Goal: Find specific page/section: Find specific page/section

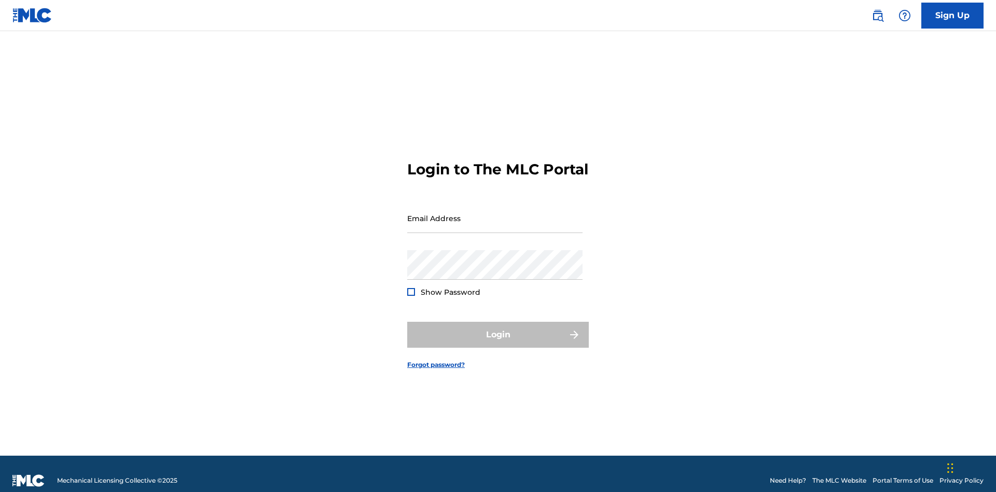
scroll to position [13, 0]
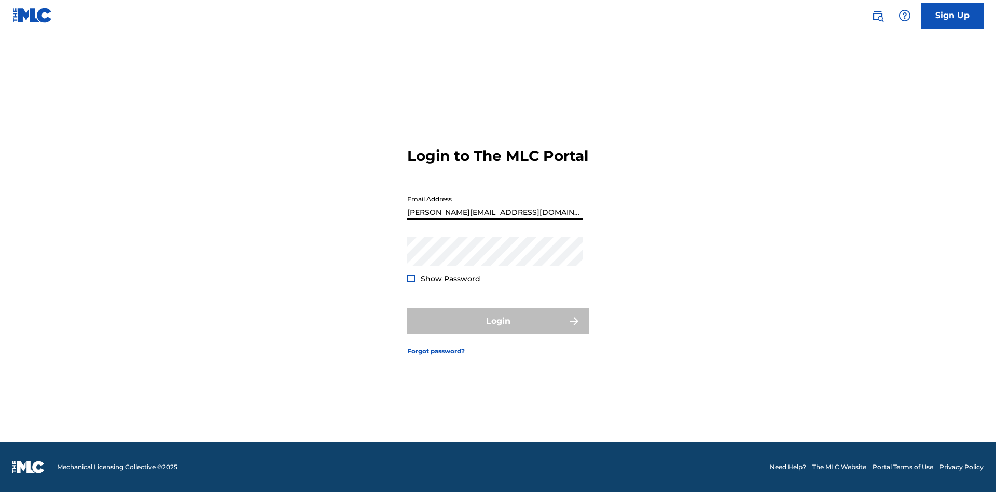
type input "[PERSON_NAME][EMAIL_ADDRESS][DOMAIN_NAME]"
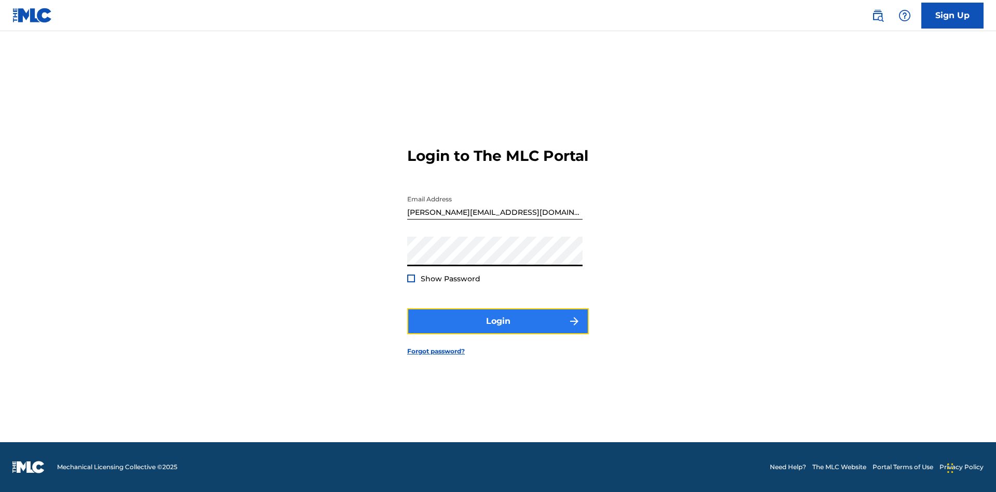
click at [498, 330] on button "Login" at bounding box center [498, 321] width 182 height 26
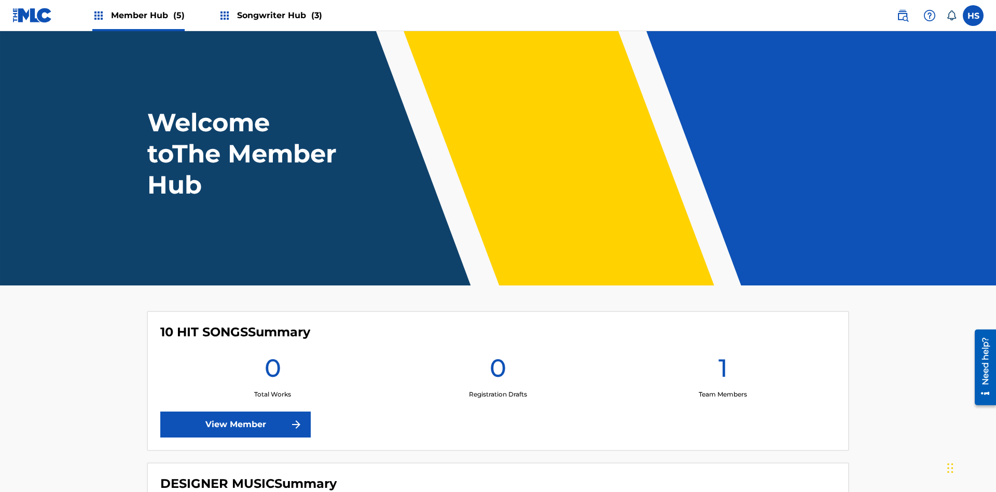
click at [278, 15] on span "Songwriter Hub (3)" at bounding box center [279, 15] width 85 height 12
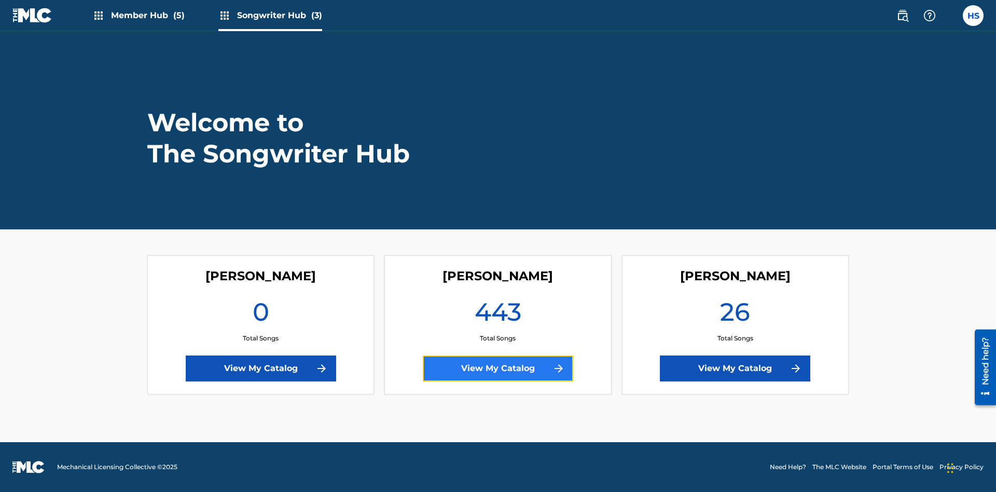
click at [498, 368] on link "View My Catalog" at bounding box center [498, 368] width 150 height 26
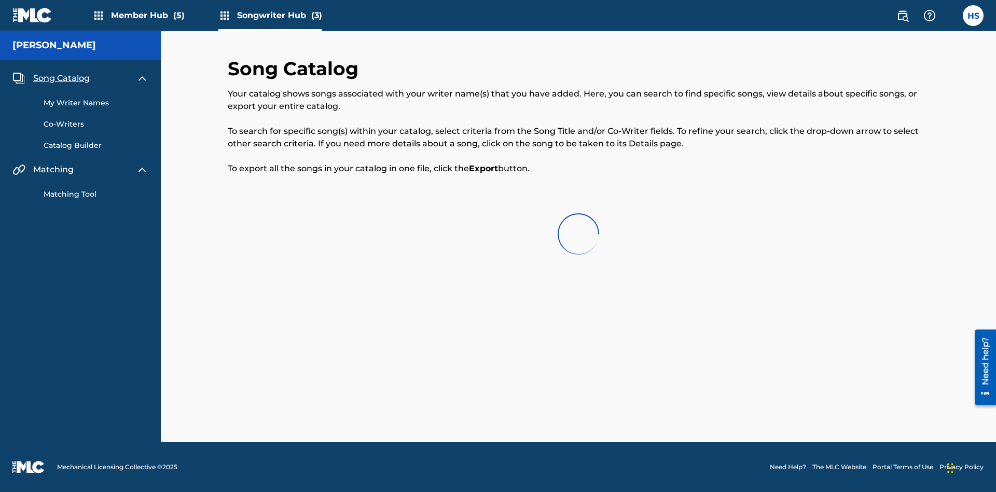
click at [61, 74] on span "Song Catalog" at bounding box center [61, 78] width 57 height 12
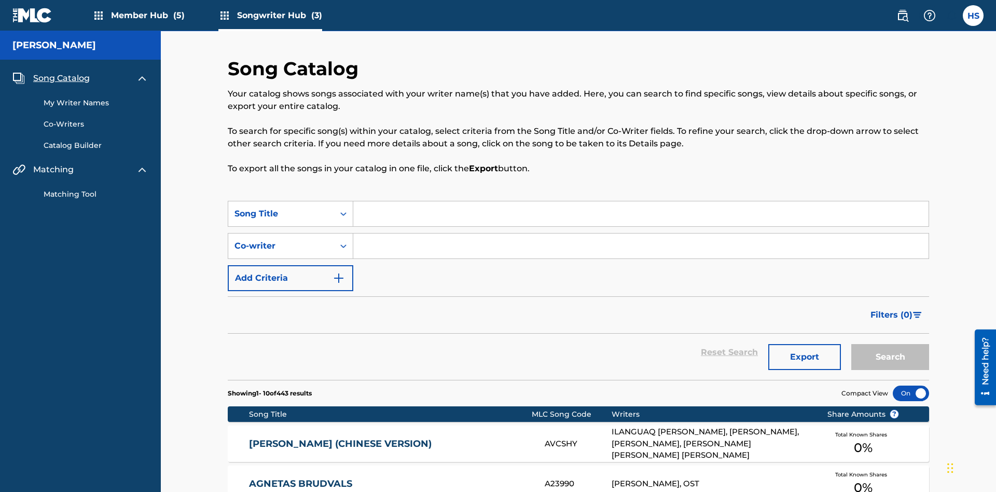
scroll to position [145, 0]
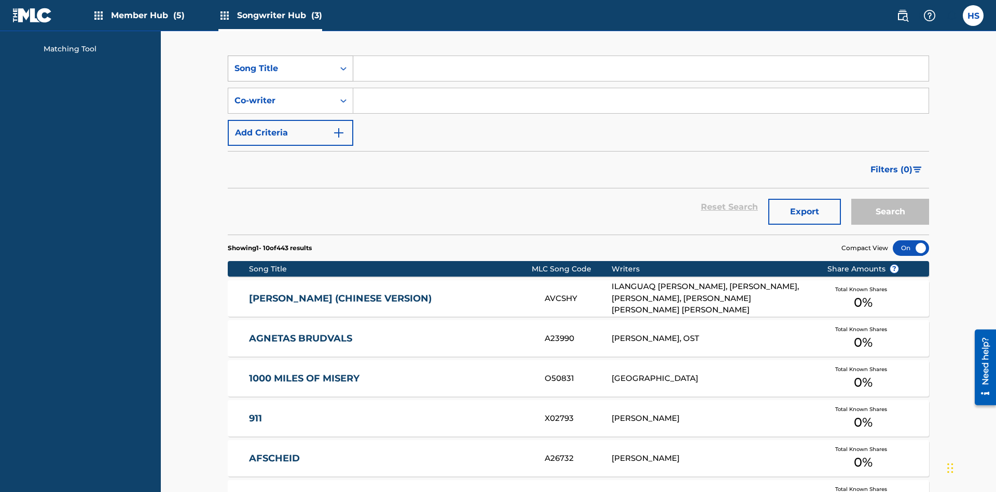
click at [281, 68] on div "Song Title" at bounding box center [281, 68] width 93 height 12
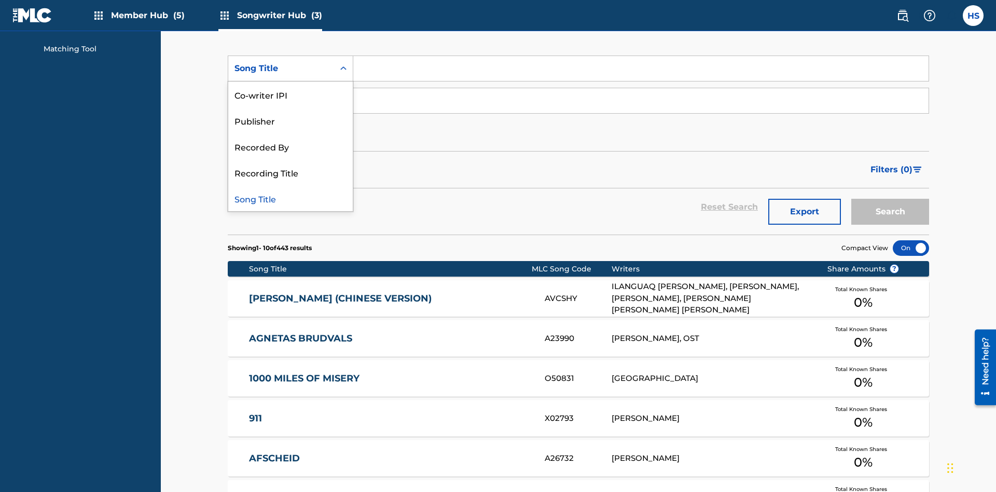
click at [291, 198] on div "Song Title" at bounding box center [290, 198] width 125 height 26
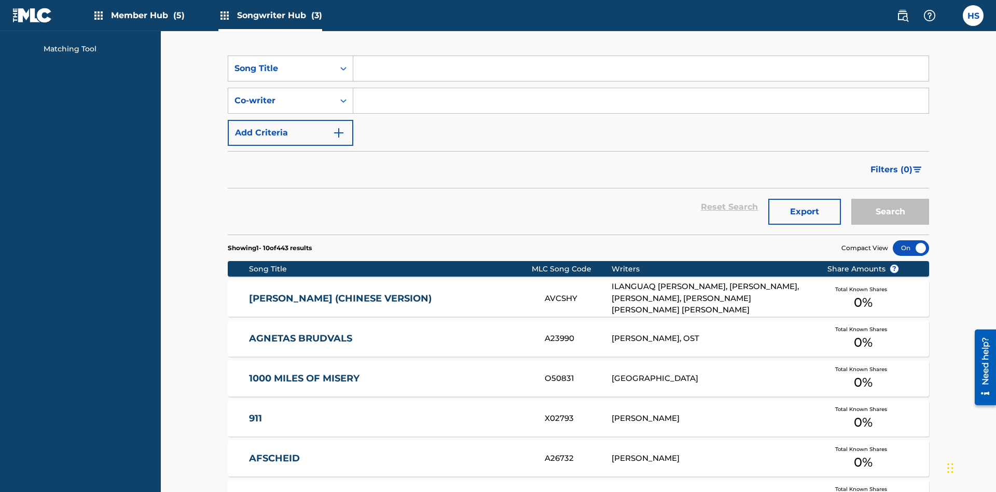
click at [641, 75] on input "Search Form" at bounding box center [640, 68] width 575 height 25
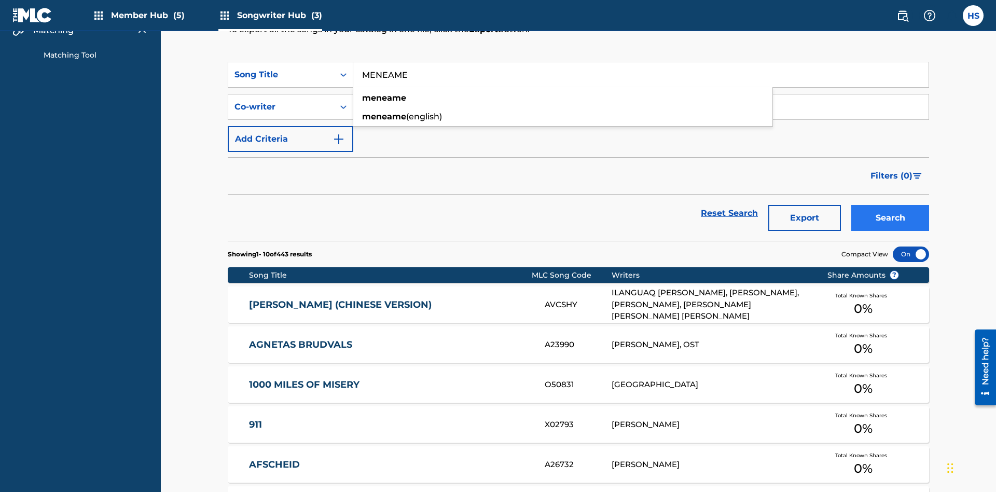
type input "MENEAME"
click at [890, 205] on button "Search" at bounding box center [891, 218] width 78 height 26
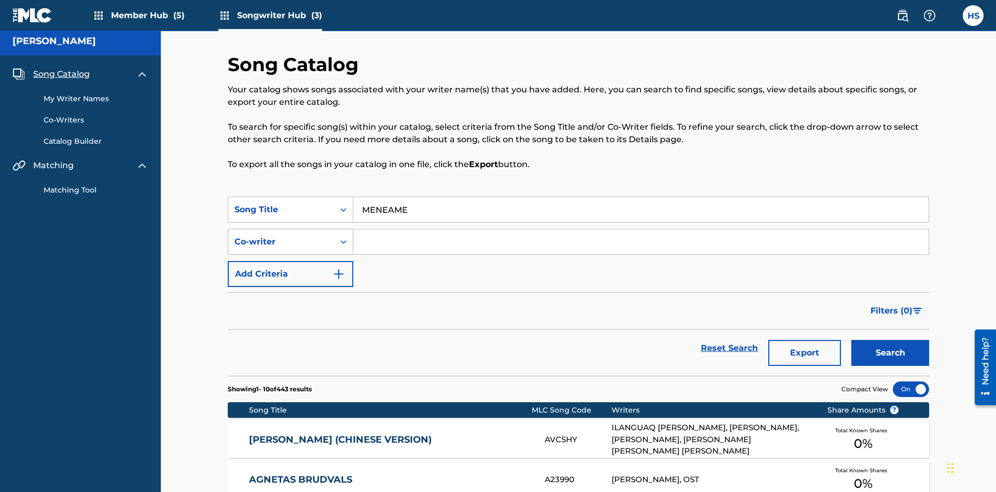
click at [641, 197] on input "MENEAME" at bounding box center [640, 209] width 575 height 25
click at [281, 236] on div "Co-writer" at bounding box center [281, 242] width 93 height 12
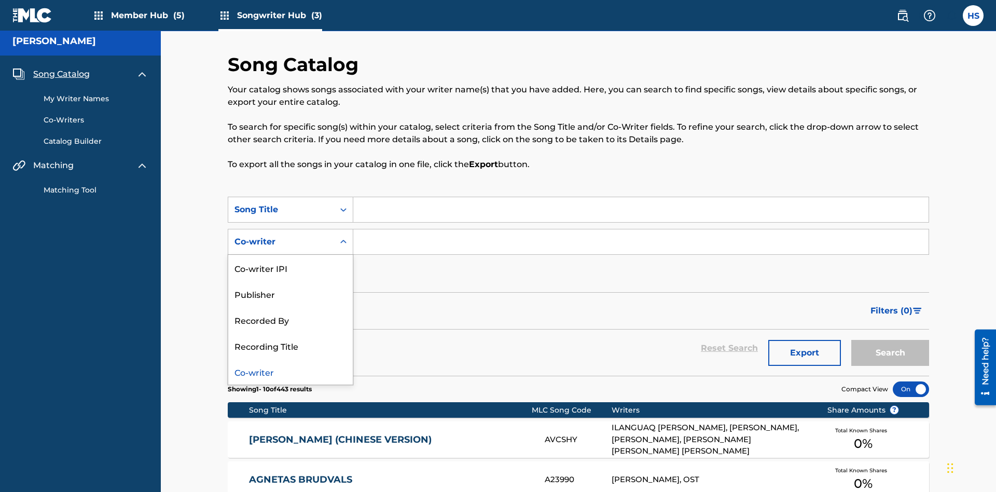
click at [291, 359] on div "Co-writer" at bounding box center [290, 372] width 125 height 26
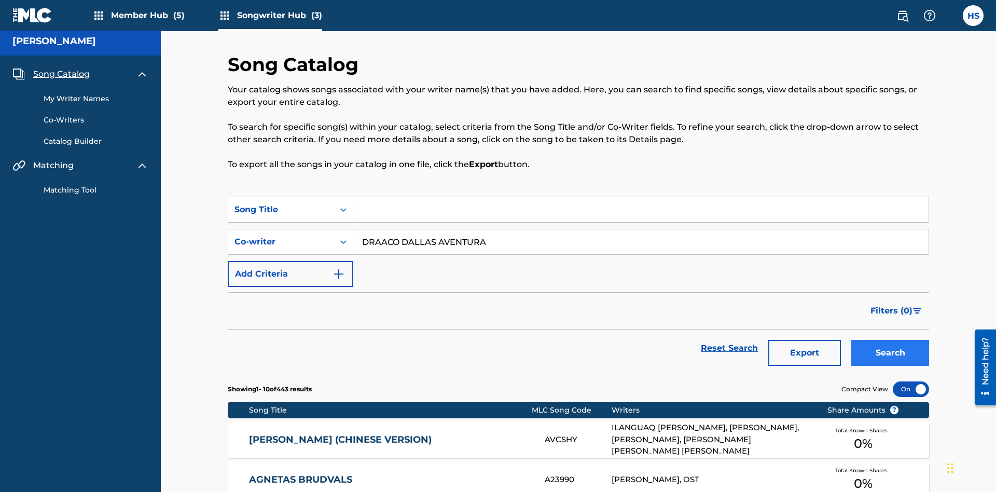
type input "DRAACO DALLAS AVENTURA"
click at [890, 340] on button "Search" at bounding box center [891, 353] width 78 height 26
click at [641, 229] on input "DRAACO DALLAS AVENTURA" at bounding box center [640, 241] width 575 height 25
click at [281, 203] on div "Song Title" at bounding box center [281, 209] width 93 height 12
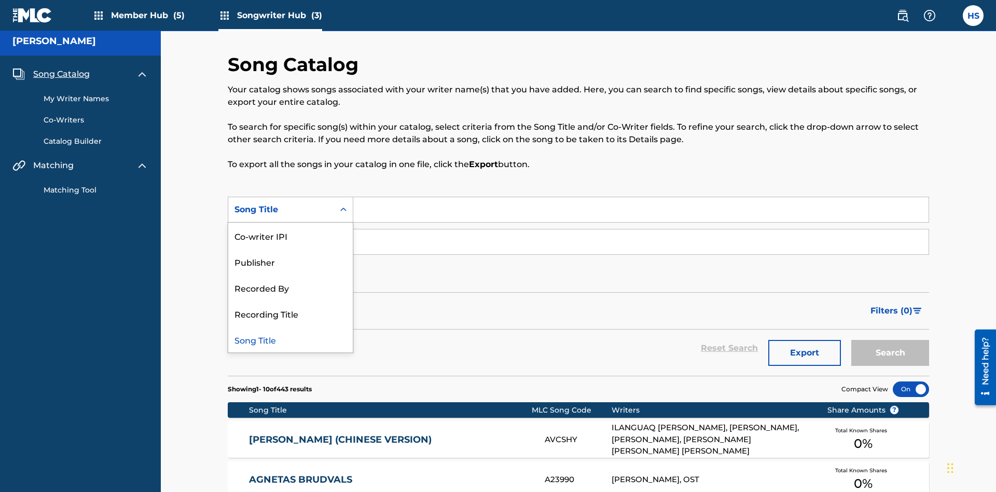
click at [291, 223] on div "Co-writer IPI" at bounding box center [290, 236] width 125 height 26
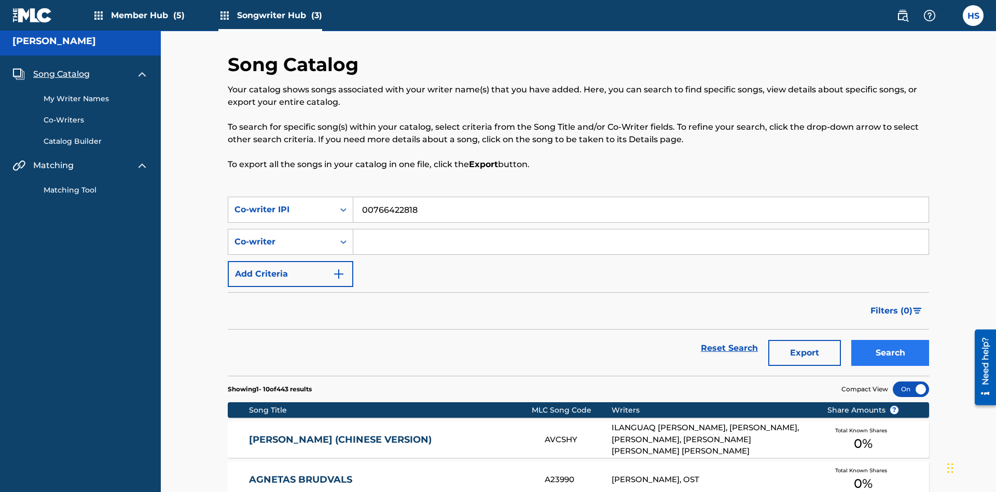
type input "00766422818"
click at [890, 340] on button "Search" at bounding box center [891, 353] width 78 height 26
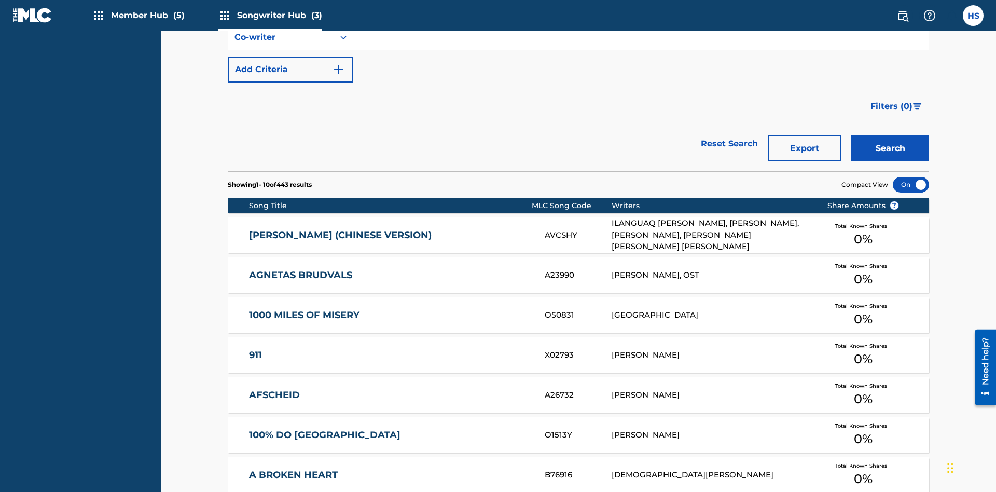
click at [281, 11] on div "Co-writer IPI" at bounding box center [281, 5] width 93 height 12
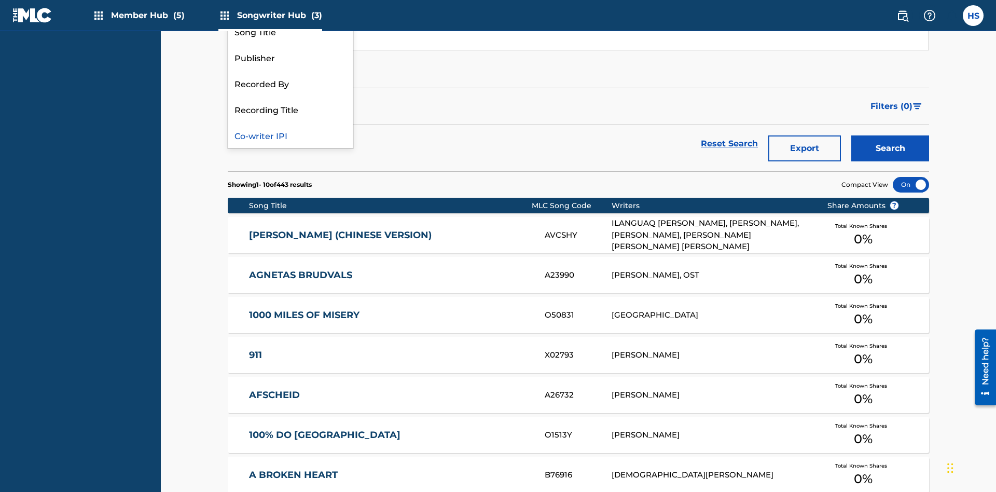
click at [291, 96] on div "Recorded By" at bounding box center [290, 83] width 125 height 26
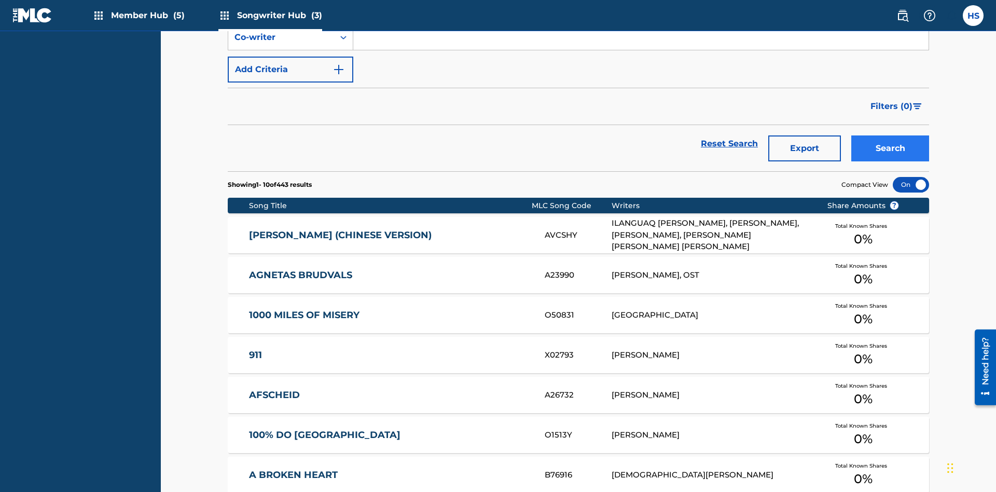
type input "DRAACO AVENTURA"
click at [890, 135] on button "Search" at bounding box center [891, 148] width 78 height 26
click at [281, 11] on div "Recorded By" at bounding box center [281, 5] width 93 height 12
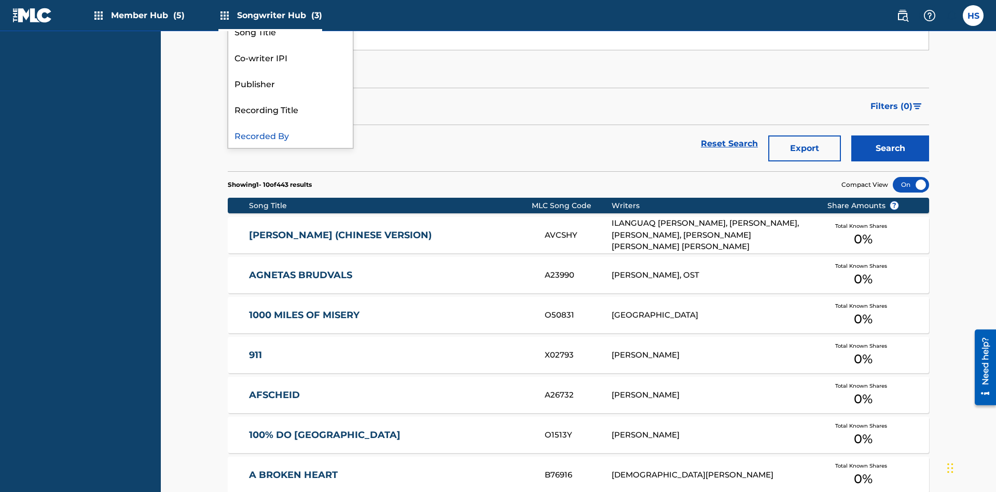
click at [291, 96] on div "Publisher" at bounding box center [290, 83] width 125 height 26
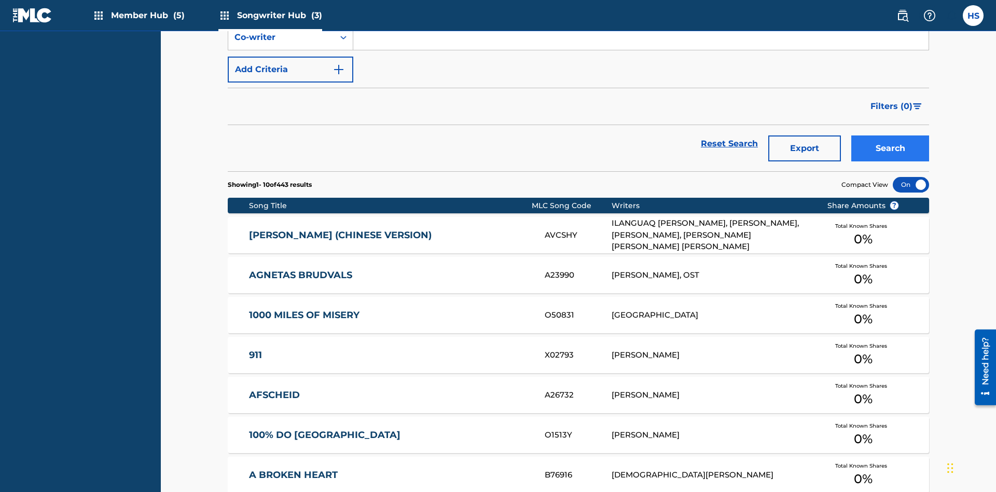
type input "DRAACO AVENTURA PUB DESIGNEE"
click at [890, 135] on button "Search" at bounding box center [891, 148] width 78 height 26
click at [281, 11] on div "Publisher" at bounding box center [281, 5] width 93 height 12
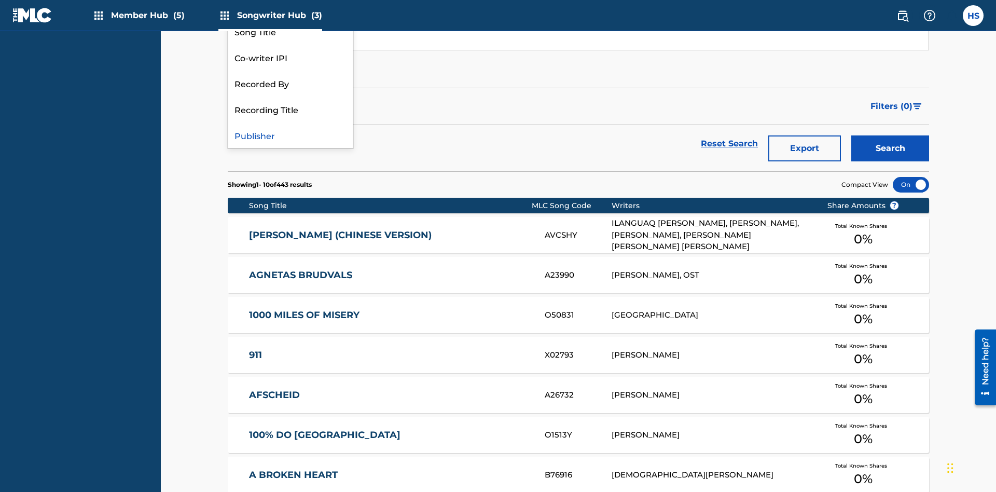
click at [291, 122] on div "Recording Title" at bounding box center [290, 109] width 125 height 26
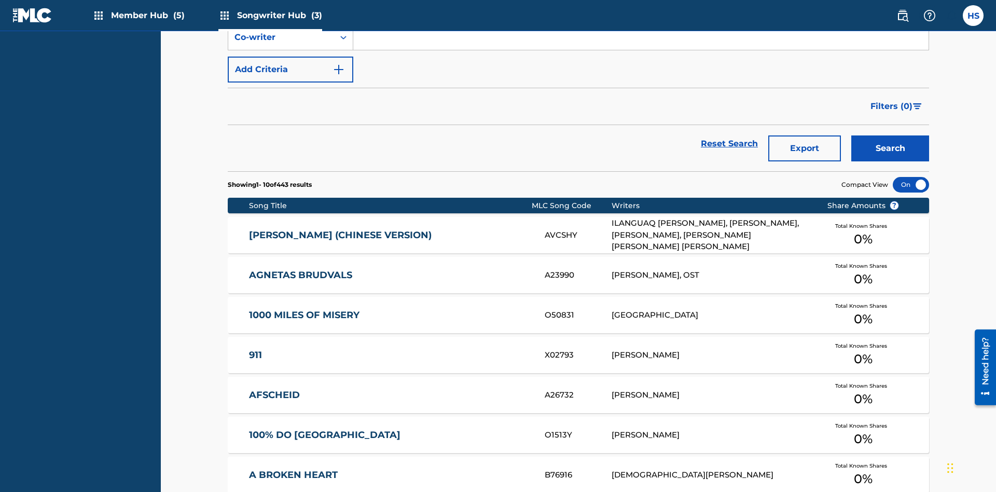
scroll to position [139, 0]
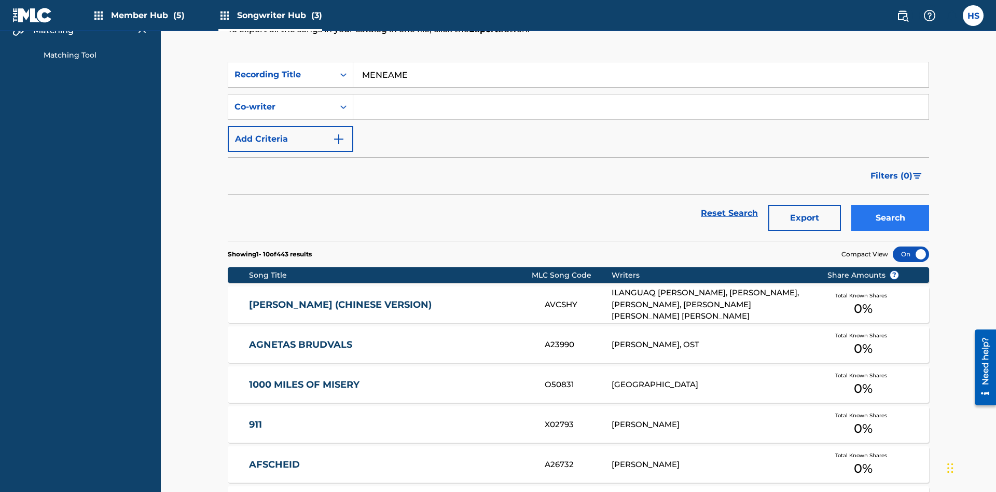
type input "MENEAME"
click at [890, 205] on button "Search" at bounding box center [891, 218] width 78 height 26
